Goal: Task Accomplishment & Management: Manage account settings

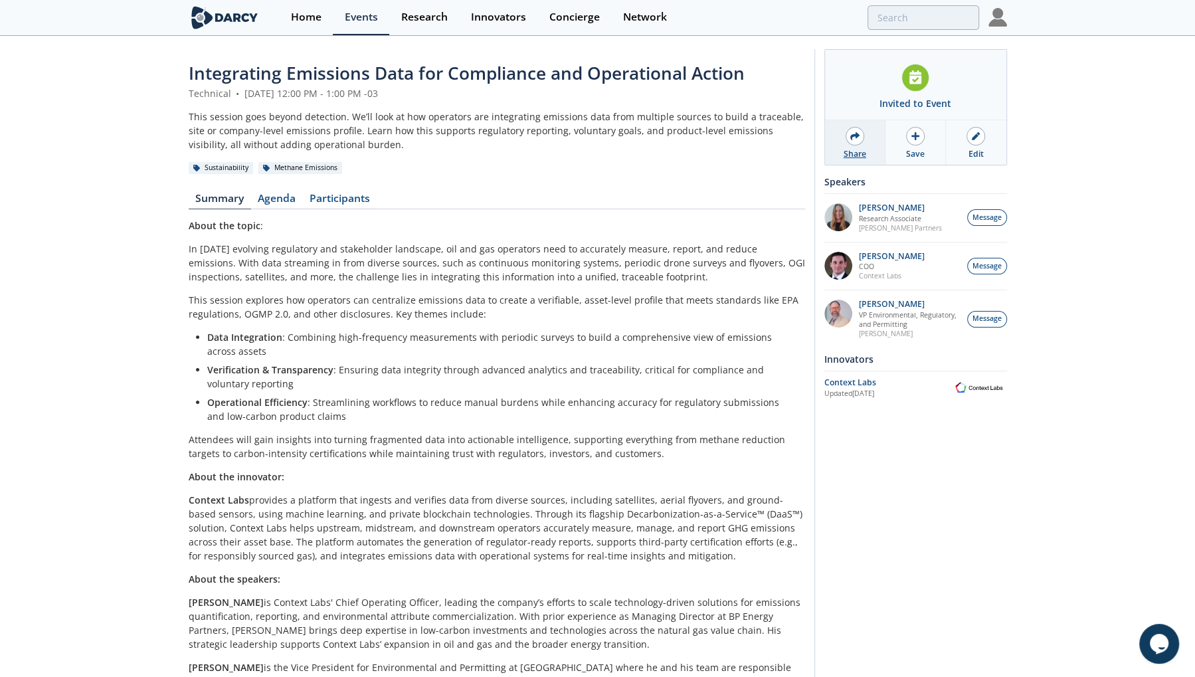
click at [851, 148] on div "Share" at bounding box center [854, 154] width 23 height 12
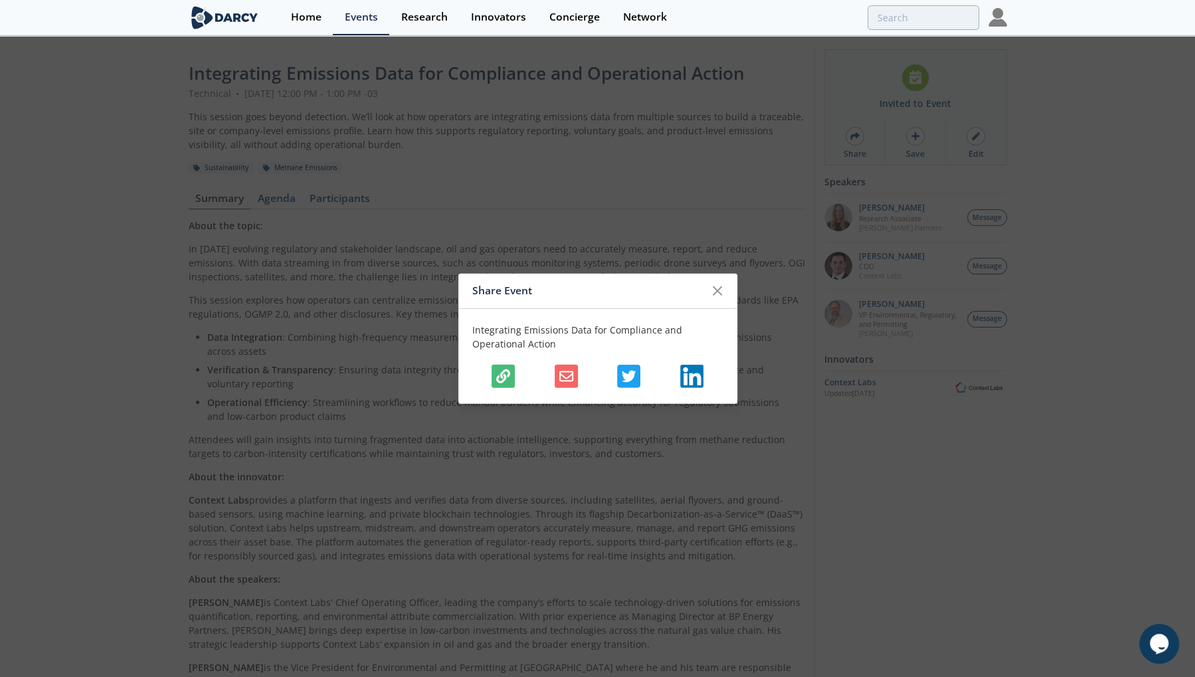
click at [513, 369] on button "button" at bounding box center [502, 375] width 23 height 23
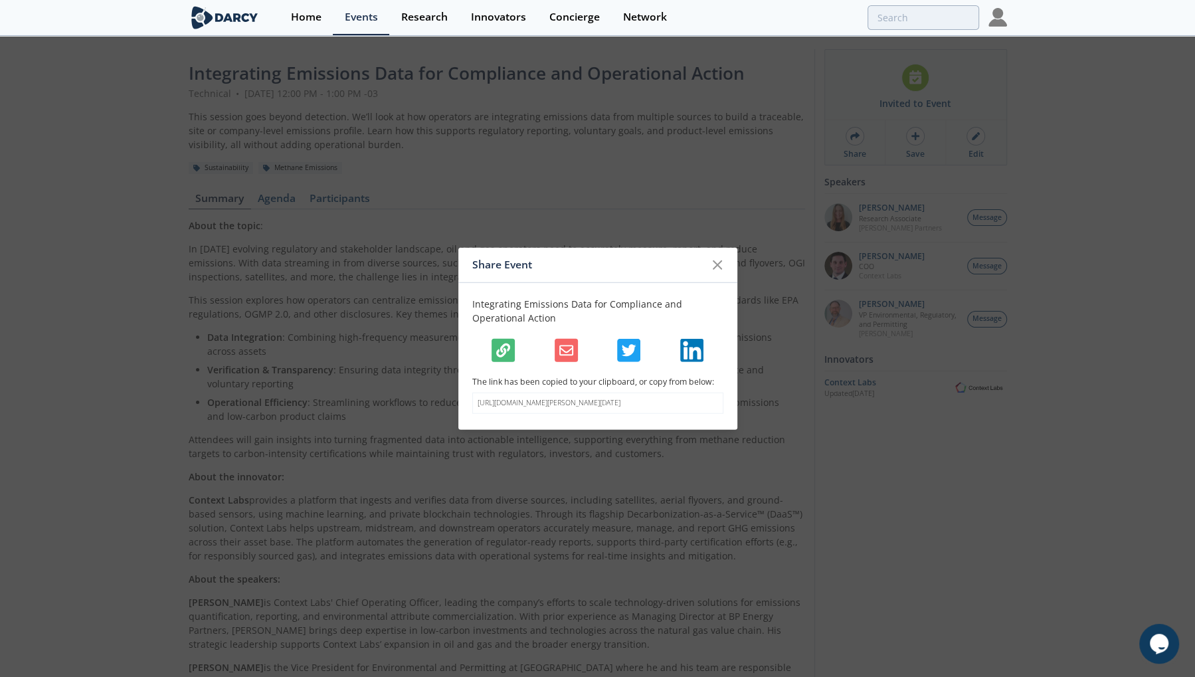
click at [496, 347] on icon "button" at bounding box center [503, 350] width 14 height 14
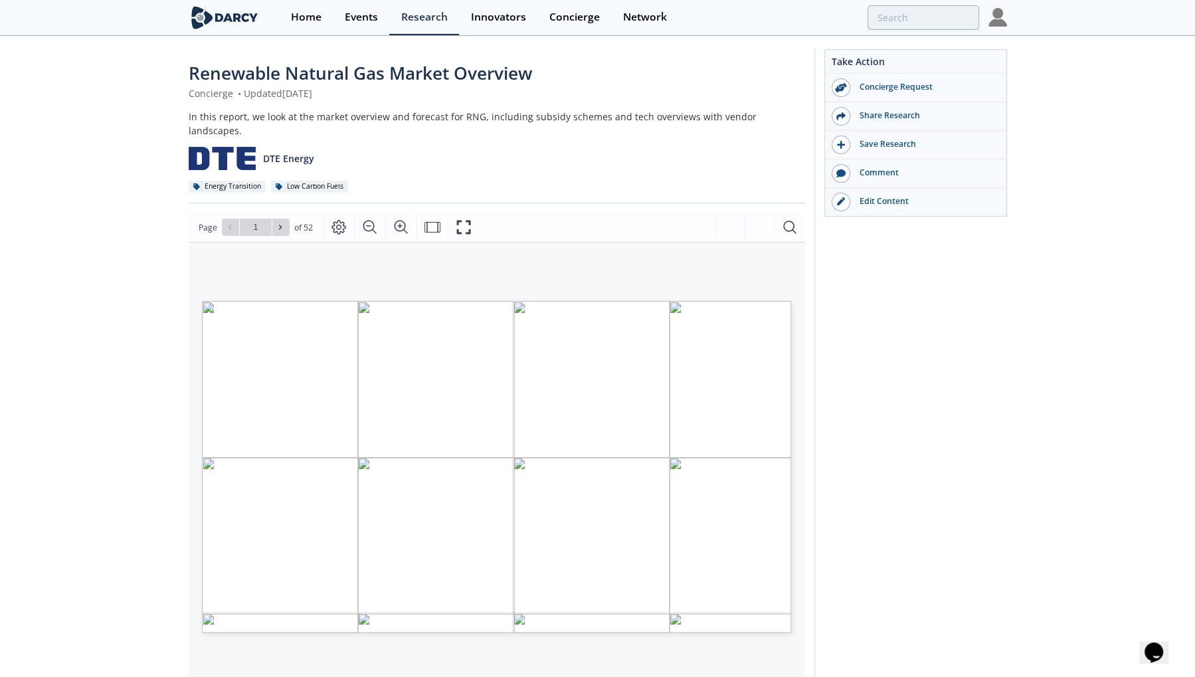
click at [1002, 20] on img at bounding box center [997, 17] width 19 height 19
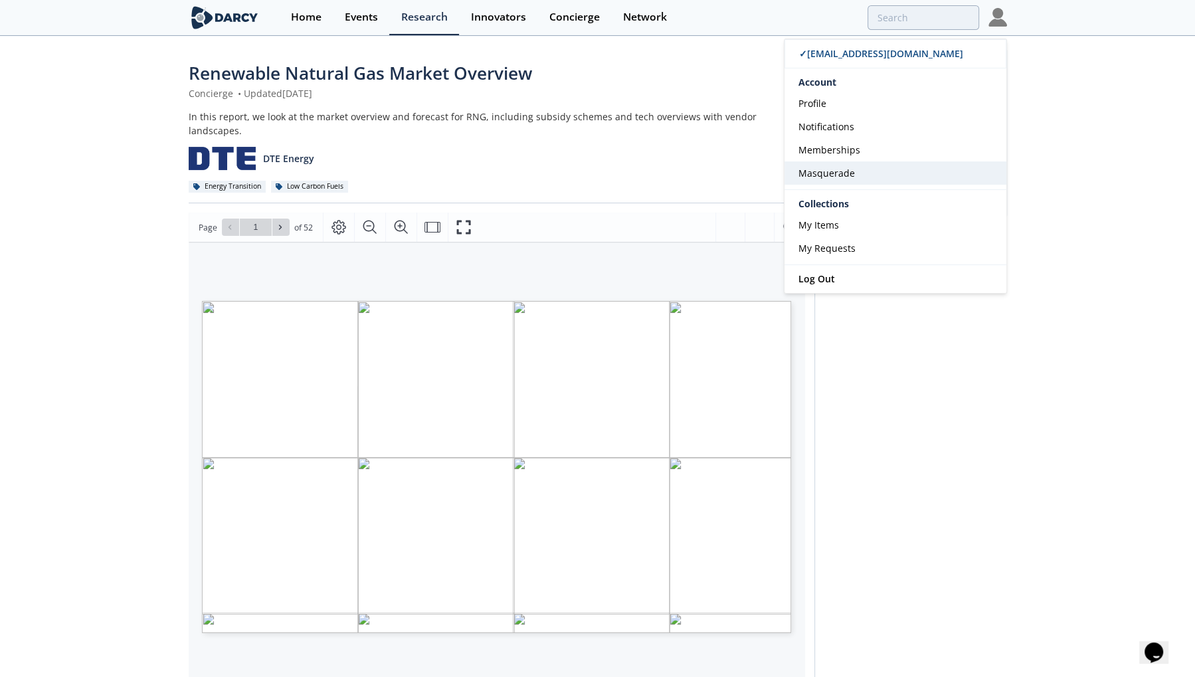
click at [881, 170] on link "Masquerade" at bounding box center [895, 172] width 222 height 23
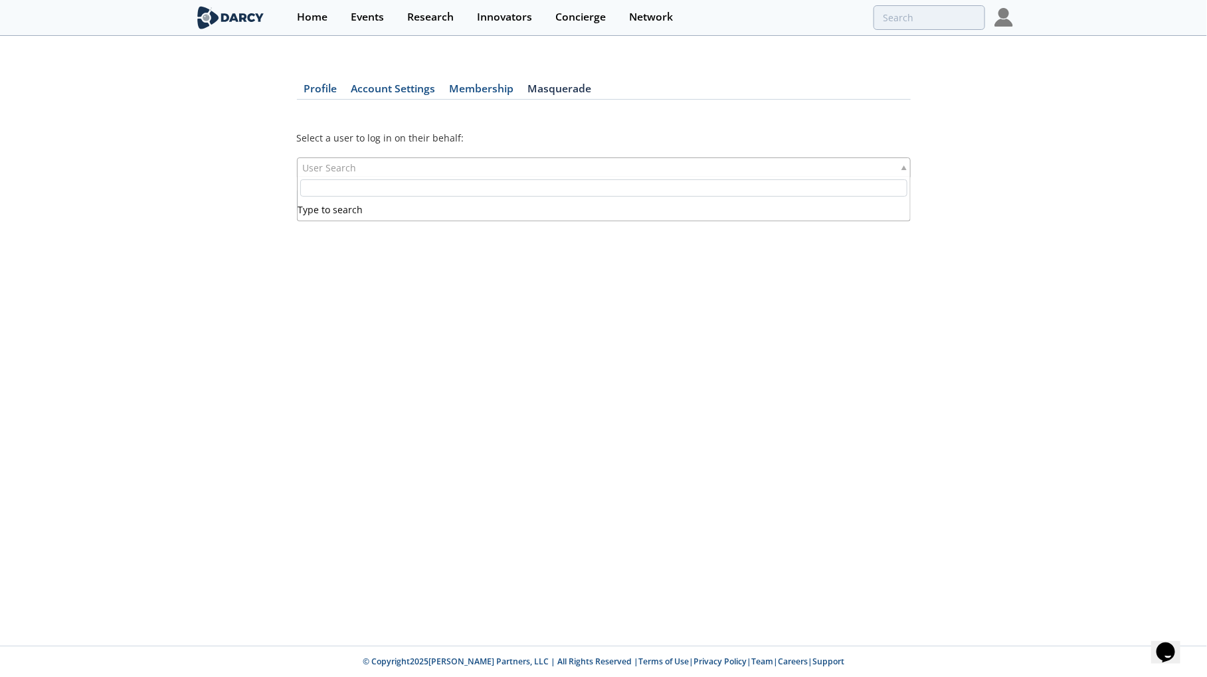
click at [588, 160] on div "User Search" at bounding box center [604, 167] width 614 height 20
type input "a"
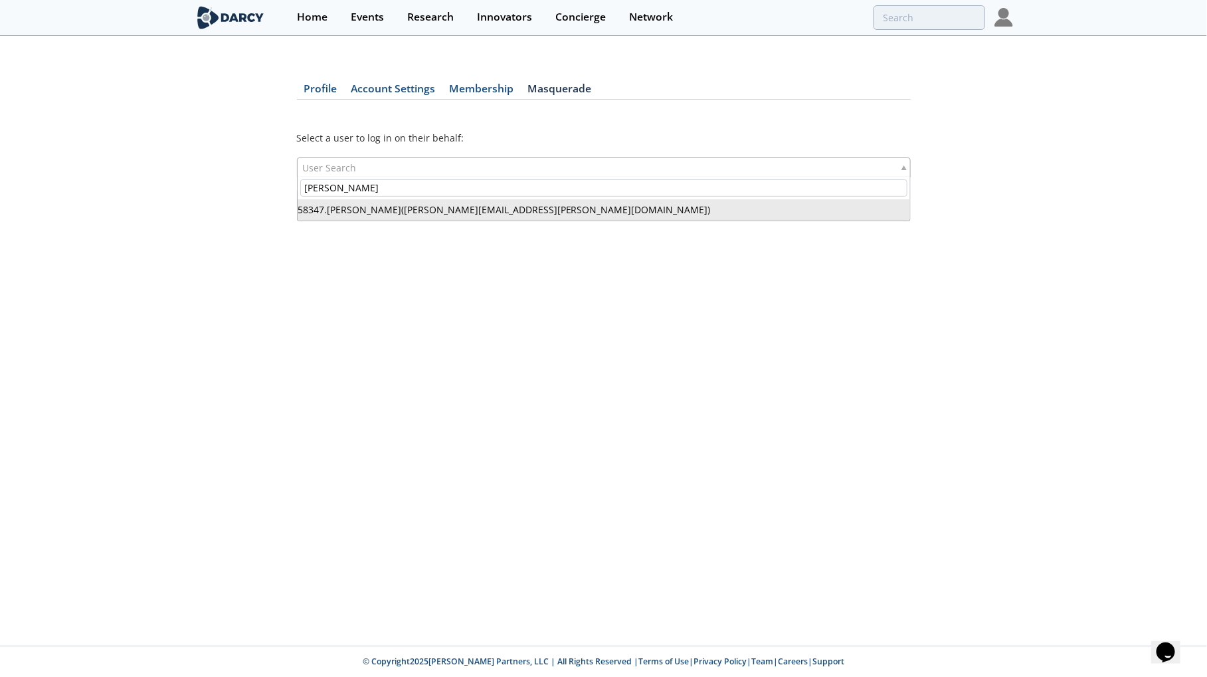
type input "sarah jones"
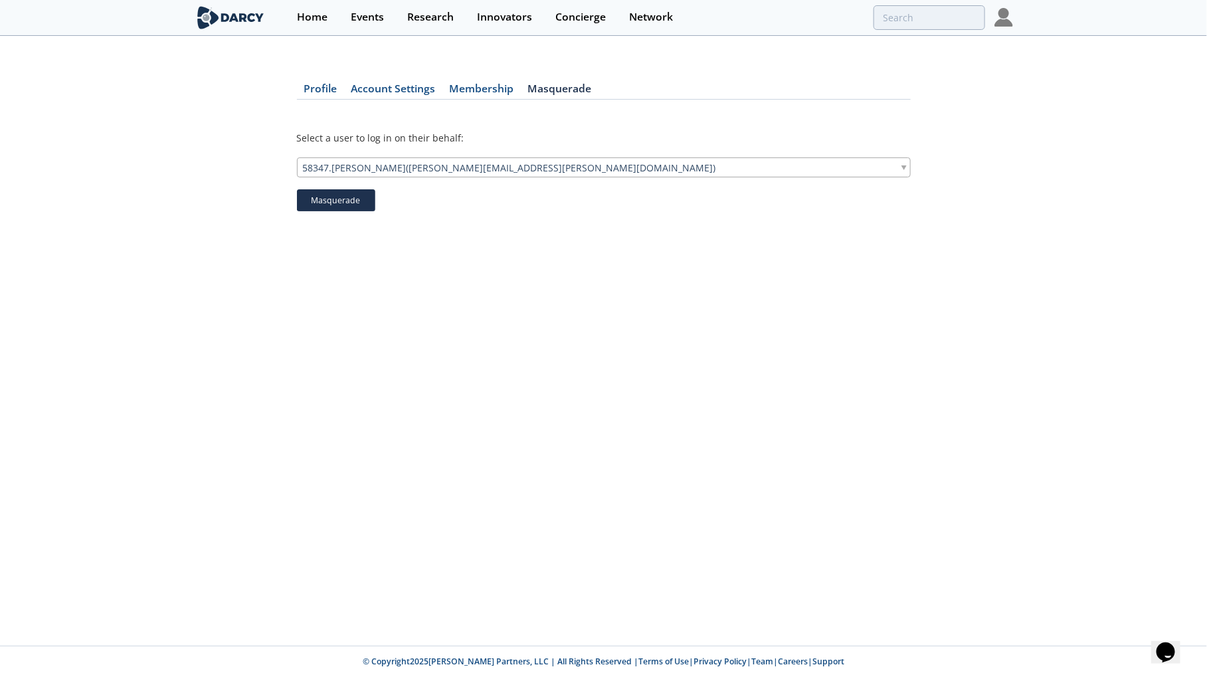
click at [314, 197] on button "Masquerade" at bounding box center [336, 200] width 78 height 23
